Goal: Complete application form

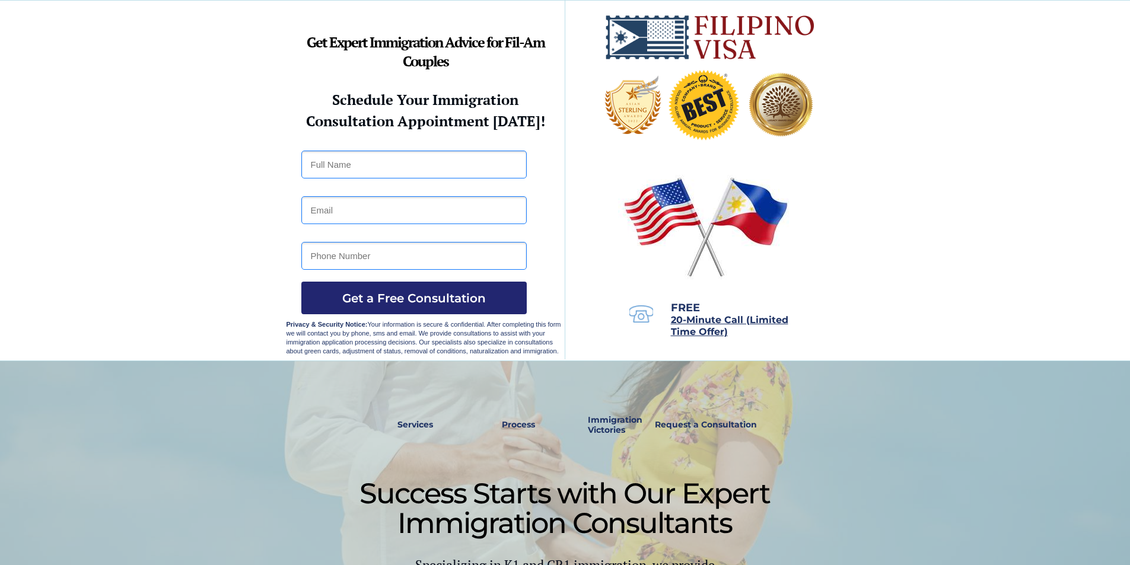
click at [381, 162] on input "text" at bounding box center [413, 165] width 225 height 28
type input "Fernando Lagasca"
type input "[EMAIL_ADDRESS][DOMAIN_NAME]"
type input "09456070309"
click at [441, 305] on span "Get a Free Consultation" at bounding box center [413, 298] width 225 height 14
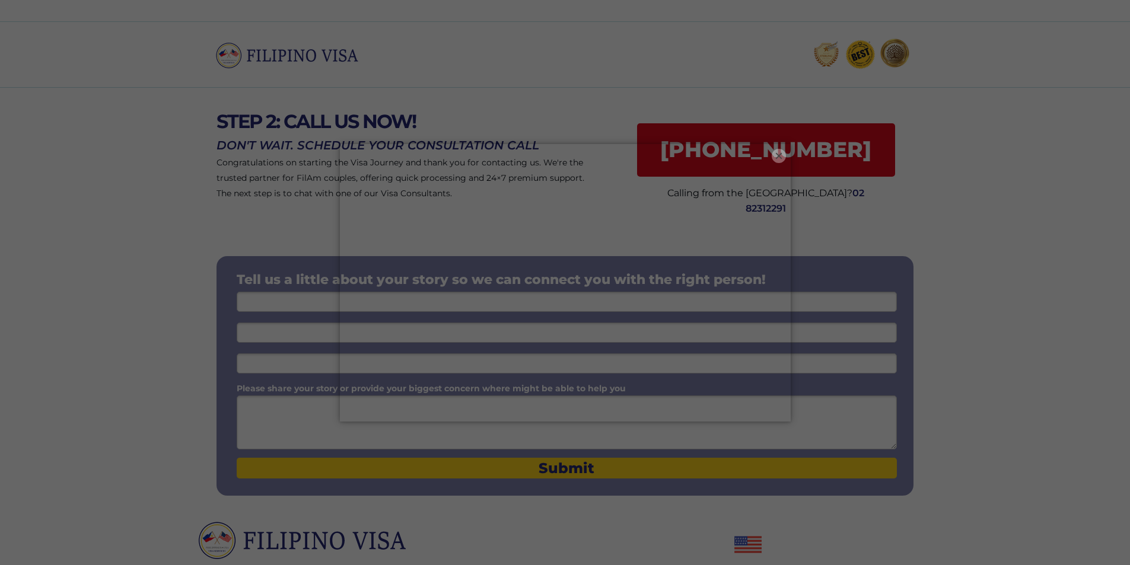
click at [778, 154] on button "×" at bounding box center [779, 156] width 14 height 14
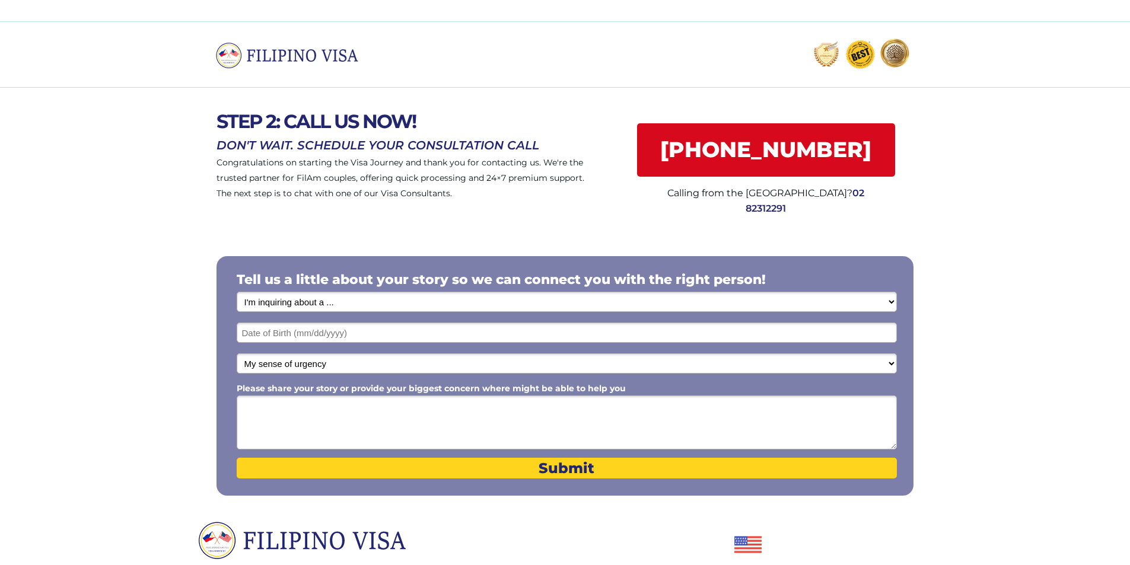
click at [890, 303] on select "I'm inquiring about a ... I don't know or other services Retirement Visa for Th…" at bounding box center [567, 302] width 660 height 20
click at [452, 305] on select "I'm inquiring about a ... I don't know or other services Retirement Visa for Th…" at bounding box center [567, 302] width 660 height 20
click at [421, 310] on select "I'm inquiring about a ... I don't know or other services Retirement Visa for Th…" at bounding box center [567, 302] width 660 height 20
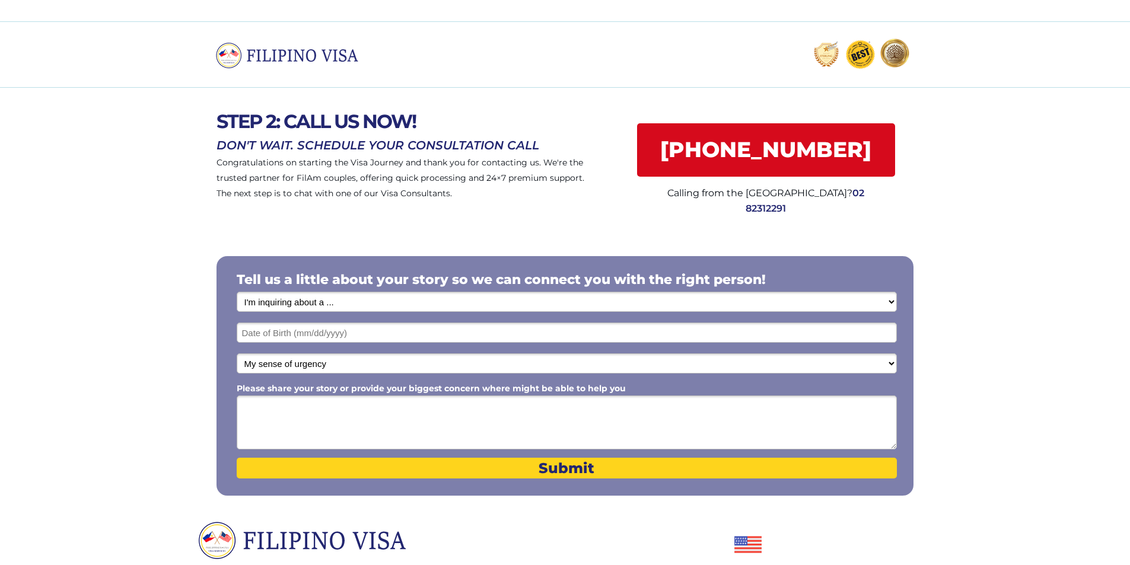
click at [237, 292] on select "I'm inquiring about a ... I don't know or other services Retirement Visa for Th…" at bounding box center [567, 302] width 660 height 20
click at [428, 332] on input "text" at bounding box center [567, 333] width 660 height 20
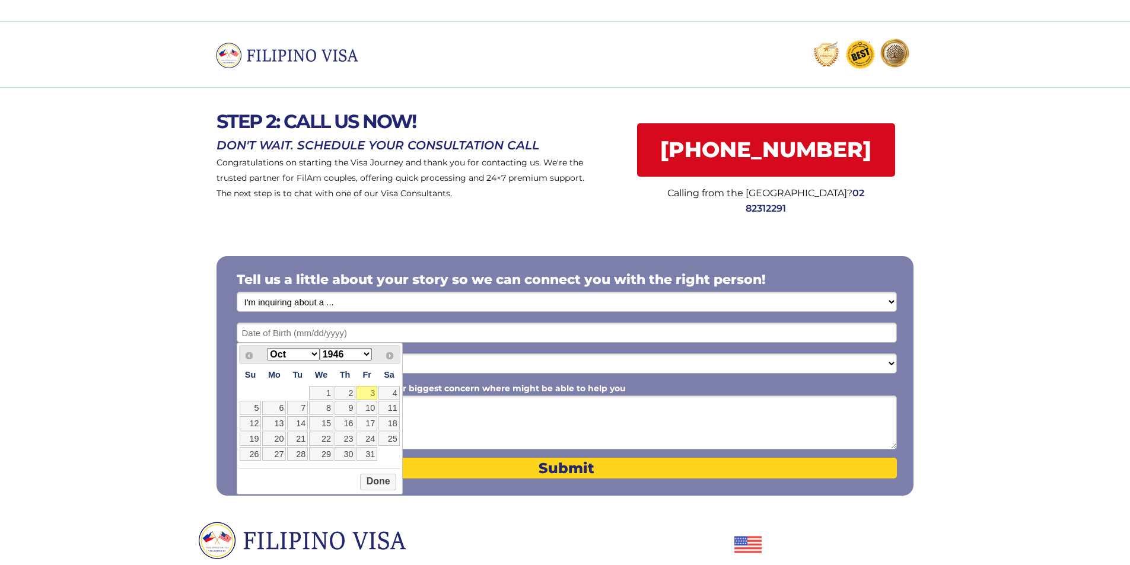
click at [352, 355] on select "1946 1947 1948 1949 1950 1951 1952 1953 1954 1955 1956 1957 1958 1959 1960 1961…" at bounding box center [346, 354] width 52 height 12
click at [298, 354] on select "Jan Feb Mar Apr May Jun Jul Aug Sep Oct Nov Dec" at bounding box center [293, 354] width 52 height 12
click at [302, 406] on link "9" at bounding box center [297, 408] width 21 height 14
type input "05/09/2000"
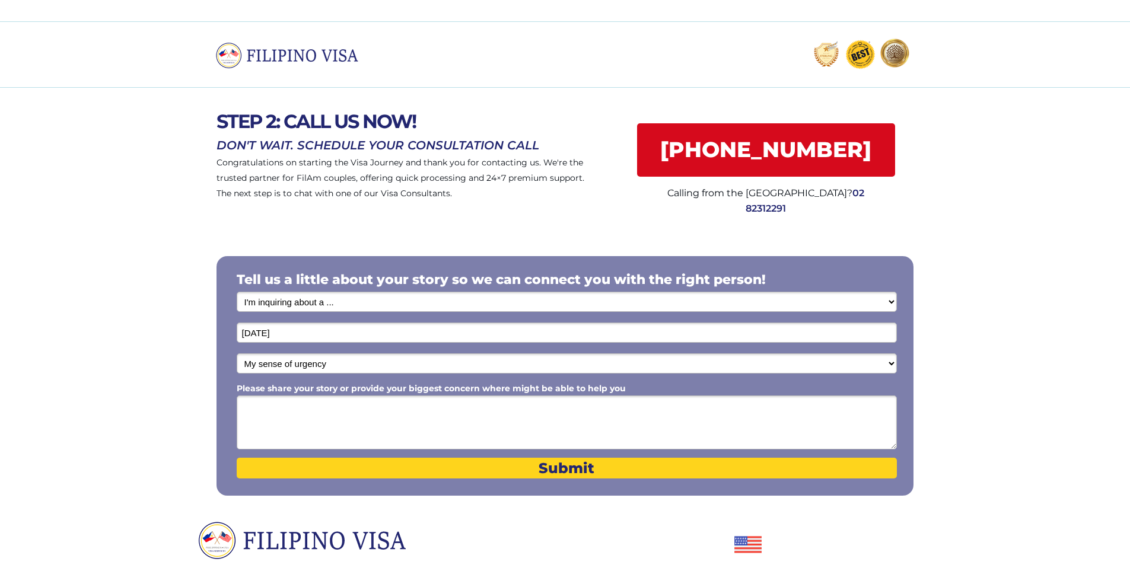
click at [322, 362] on select "My sense of urgency Low Priority - I'm just looking Medium High Priority - I ne…" at bounding box center [567, 364] width 660 height 20
select select "1804"
click at [237, 354] on select "My sense of urgency Low Priority - I'm just looking Medium High Priority - I ne…" at bounding box center [567, 364] width 660 height 20
click at [362, 408] on textarea "Please share your story or provide your biggest concern where might be able to …" at bounding box center [567, 423] width 660 height 54
click at [437, 408] on textarea "I'm looking a agency to work in USA and after 1 yr i want to apply US Coast Gua…" at bounding box center [567, 423] width 660 height 54
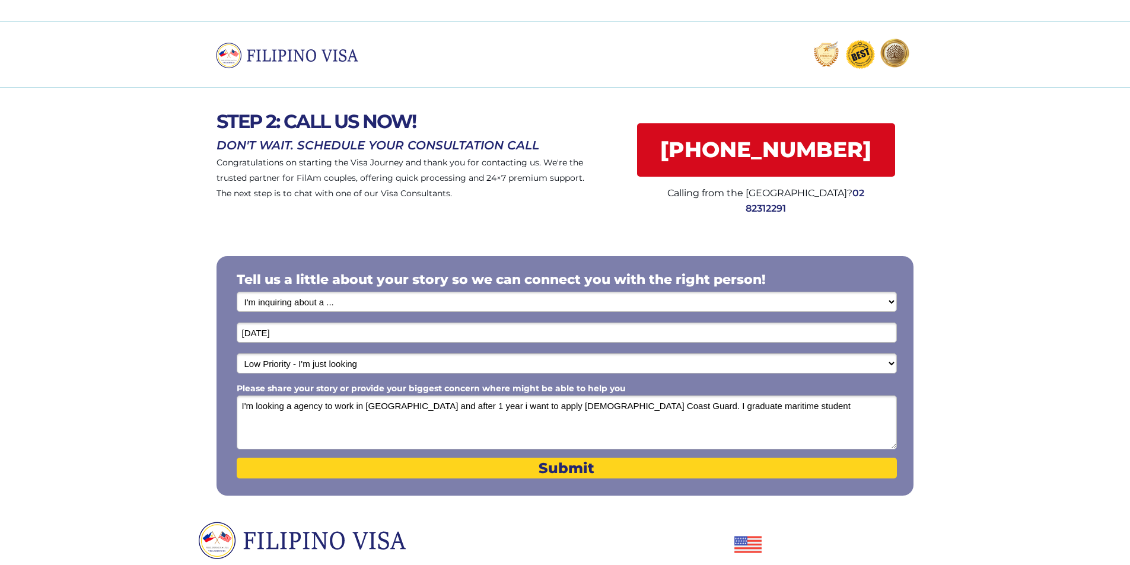
click at [454, 406] on textarea "I'm looking a agency to work in USA and after 1 year i want to apply US Coast G…" at bounding box center [567, 423] width 660 height 54
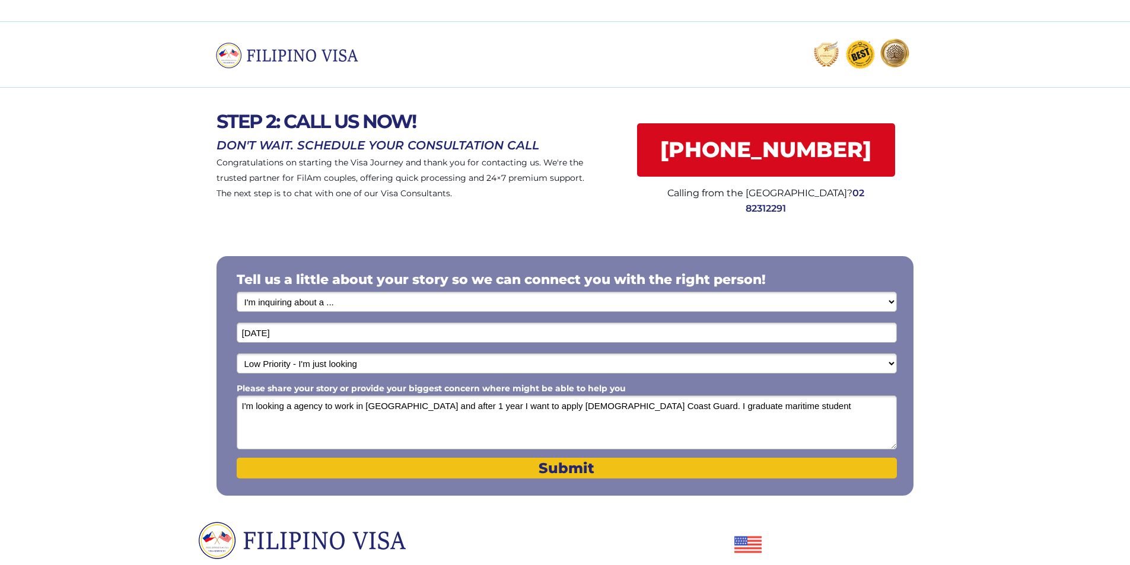
type textarea "I'm looking a agency to work in USA and after 1 year I want to apply US Coast G…"
click at [508, 468] on span "Submit" at bounding box center [567, 468] width 660 height 17
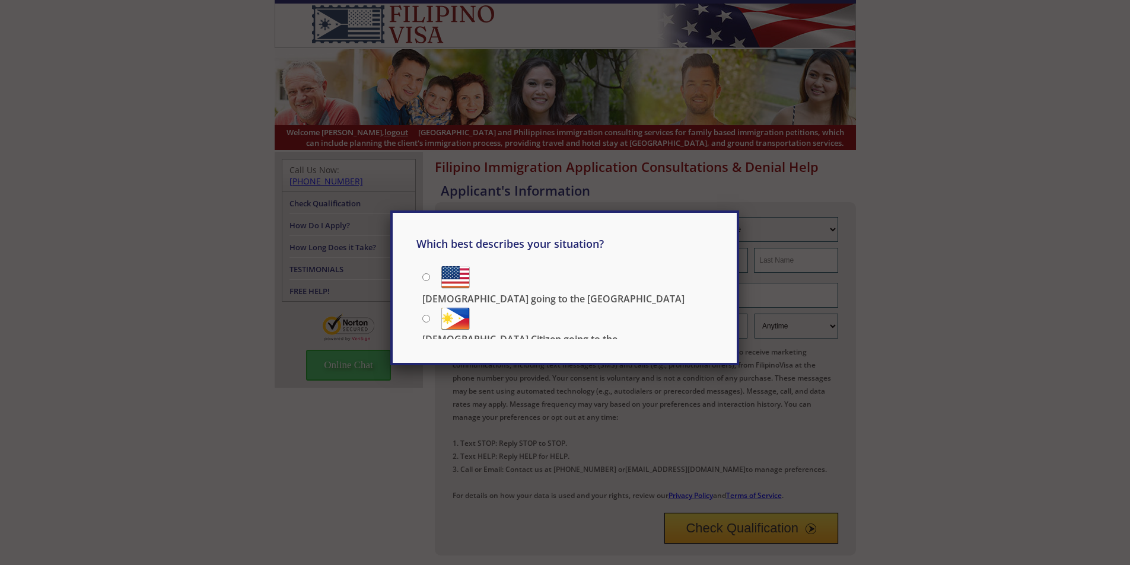
click at [431, 278] on label "Filipino going to the US" at bounding box center [567, 276] width 291 height 27
click at [430, 278] on input "Filipino going to the US" at bounding box center [426, 278] width 8 height 8
radio input "true"
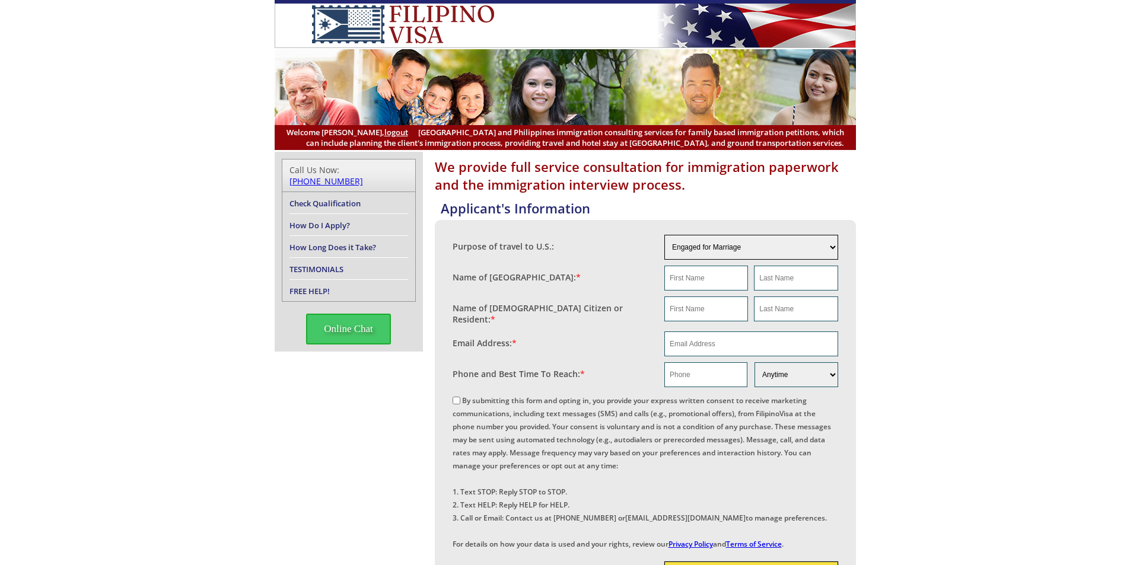
click at [832, 247] on select "Engaged for Marriage Already Married to [DEMOGRAPHIC_DATA] Citizen / Resident F…" at bounding box center [752, 247] width 174 height 25
select select "other"
click at [665, 235] on select "Engaged for Marriage Already Married to [DEMOGRAPHIC_DATA] Citizen / Resident F…" at bounding box center [752, 247] width 174 height 25
